Goal: Use online tool/utility: Utilize a website feature to perform a specific function

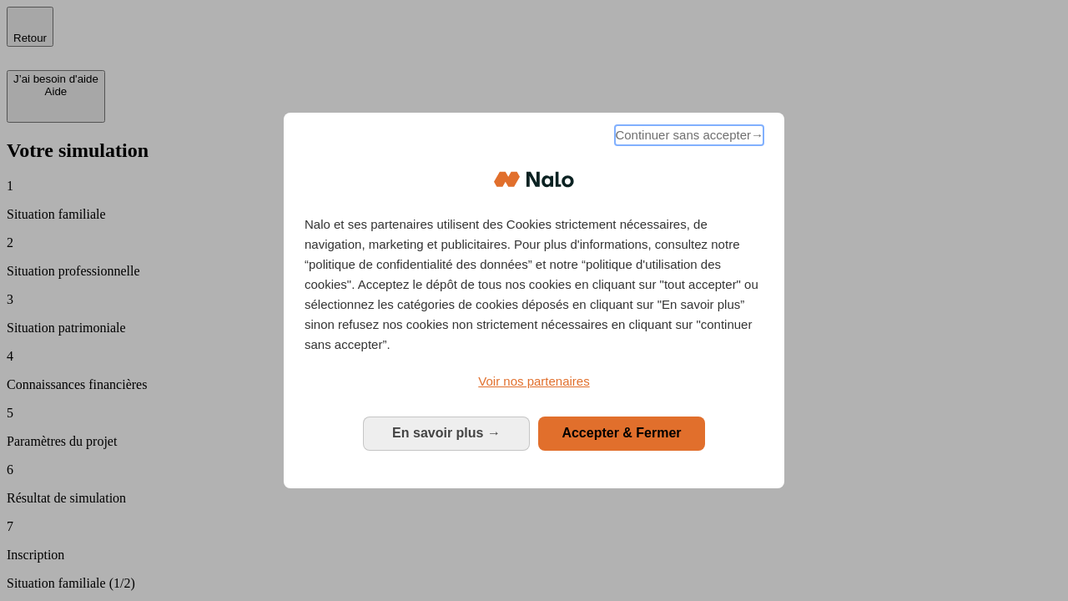
click at [687, 138] on span "Continuer sans accepter →" at bounding box center [689, 135] width 148 height 20
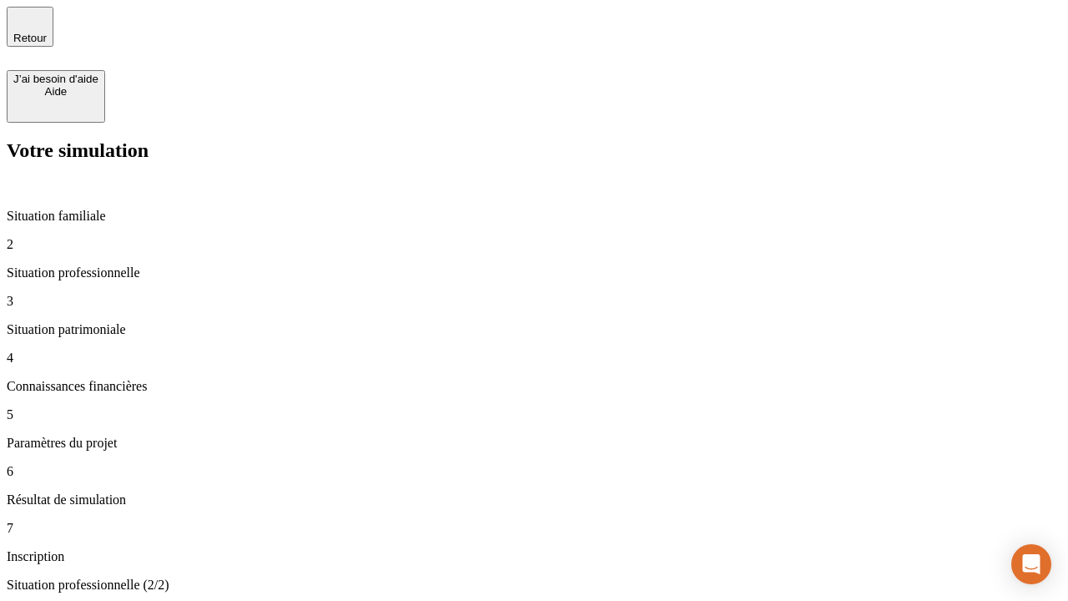
type input "30 000"
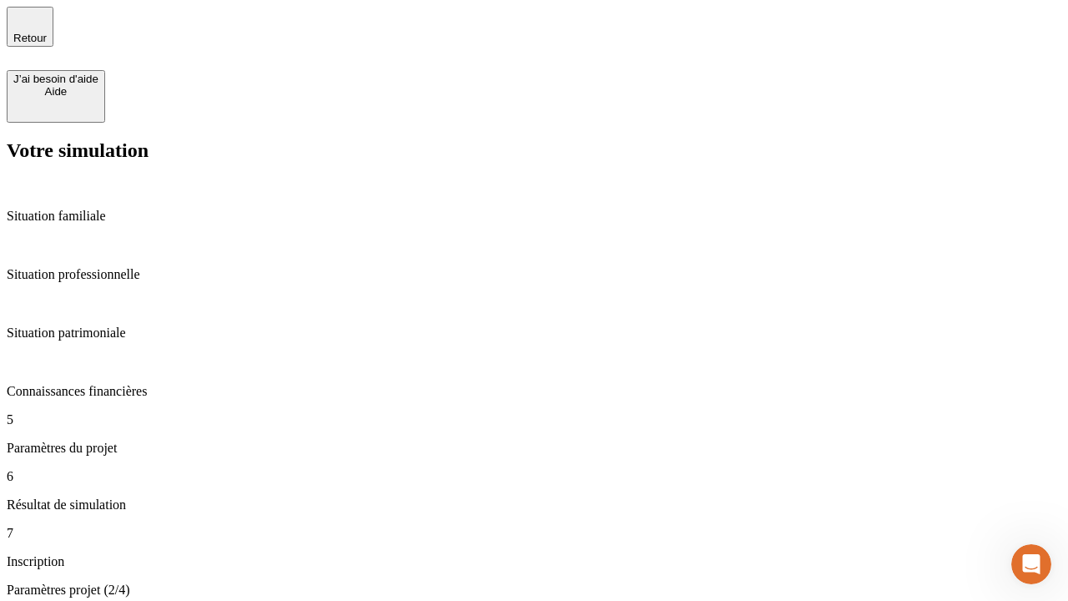
type input "25"
type input "5"
type input "1 000"
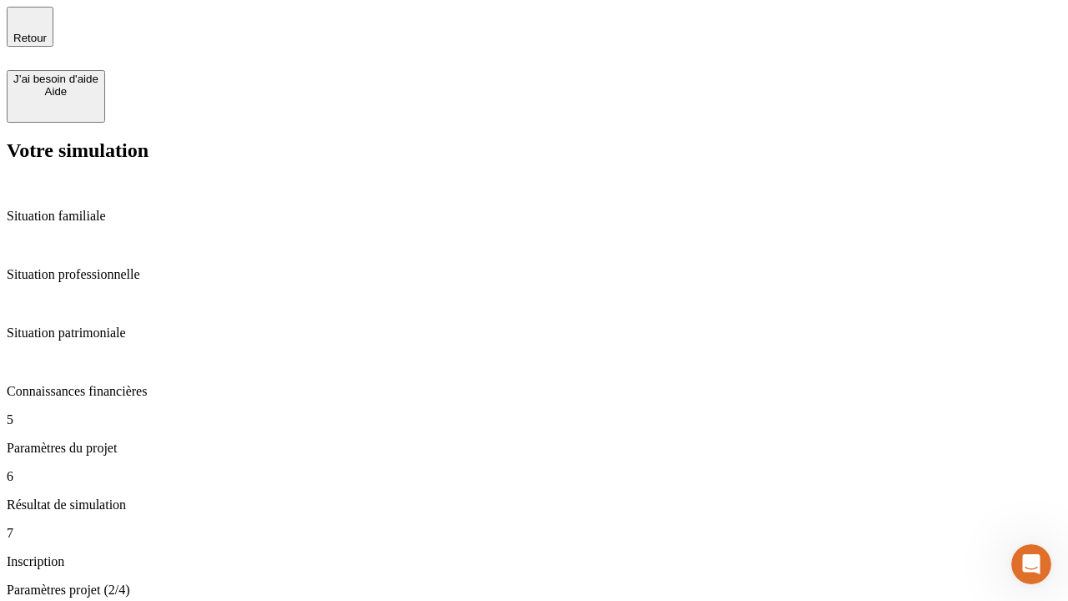
type input "640"
